Goal: Use online tool/utility: Utilize a website feature to perform a specific function

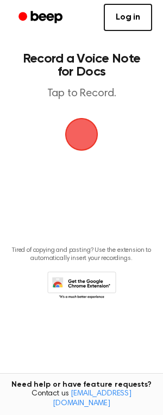
click at [83, 143] on span "button" at bounding box center [81, 134] width 40 height 40
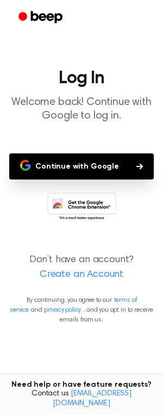
click at [91, 164] on button "Continue with Google" at bounding box center [81, 166] width 145 height 26
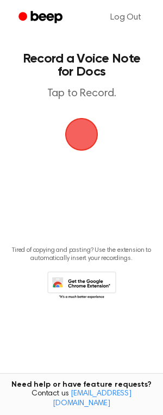
click at [83, 143] on span "button" at bounding box center [81, 134] width 35 height 35
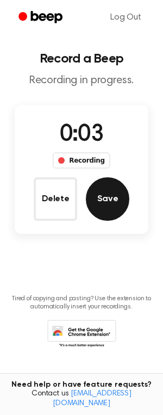
click at [118, 211] on button "Save" at bounding box center [108, 199] width 44 height 44
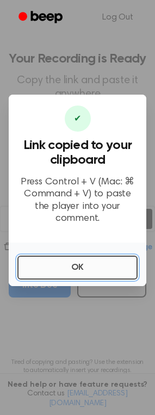
click at [75, 263] on button "OK" at bounding box center [77, 268] width 120 height 24
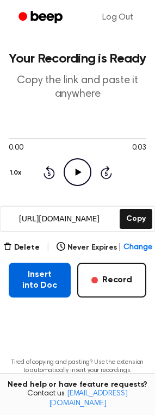
click at [17, 282] on button "Insert into Doc" at bounding box center [40, 280] width 62 height 35
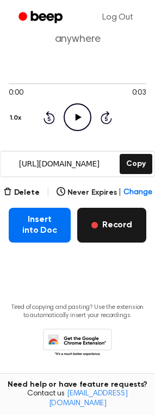
scroll to position [64, 0]
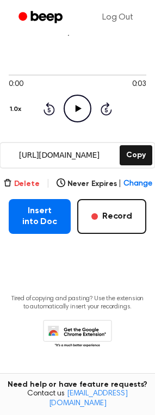
click at [24, 185] on button "Delete" at bounding box center [21, 183] width 36 height 11
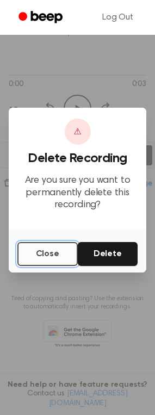
click at [52, 251] on button "Close" at bounding box center [47, 254] width 60 height 24
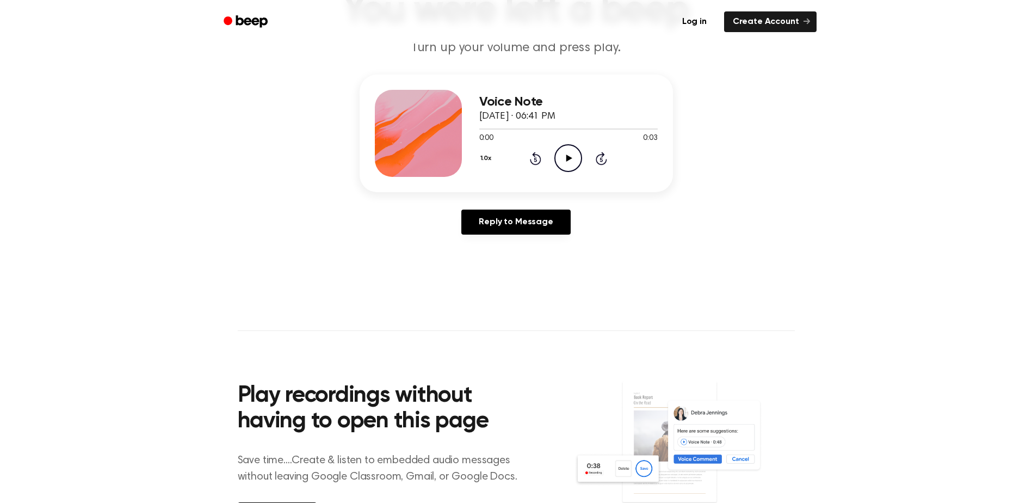
scroll to position [272, 0]
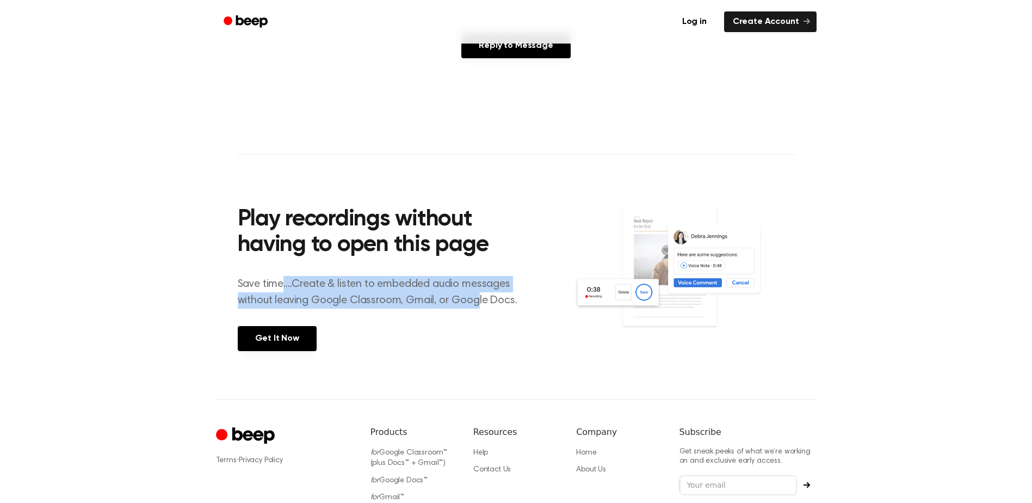
drag, startPoint x: 284, startPoint y: 285, endPoint x: 477, endPoint y: 303, distance: 194.0
click at [477, 303] on p "Save time....Create & listen to embedded audio messages without leaving Google …" at bounding box center [384, 292] width 293 height 33
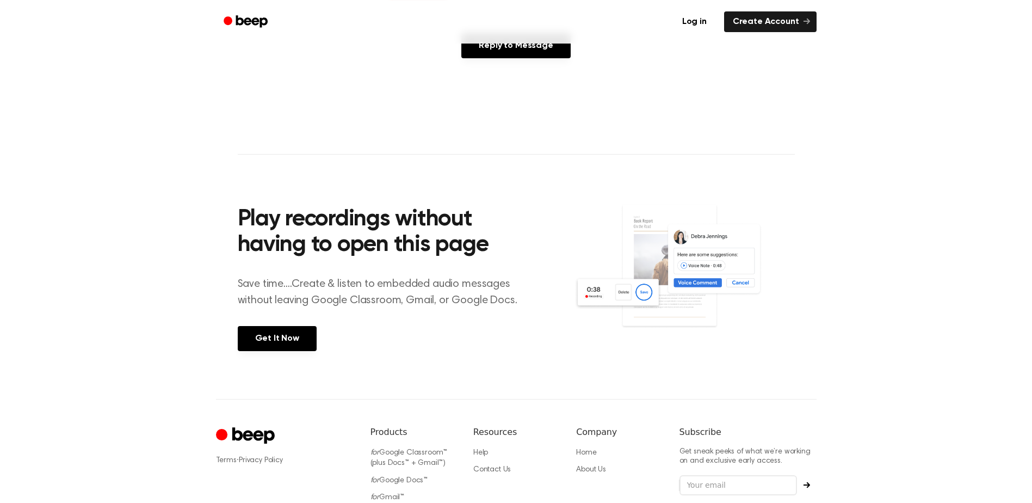
click at [292, 222] on h2 "Play recordings without having to open this page" at bounding box center [384, 233] width 293 height 52
click at [410, 242] on h2 "Play recordings without having to open this page" at bounding box center [384, 233] width 293 height 52
click at [418, 245] on h2 "Play recordings without having to open this page" at bounding box center [384, 233] width 293 height 52
